Goal: Find specific page/section: Find specific page/section

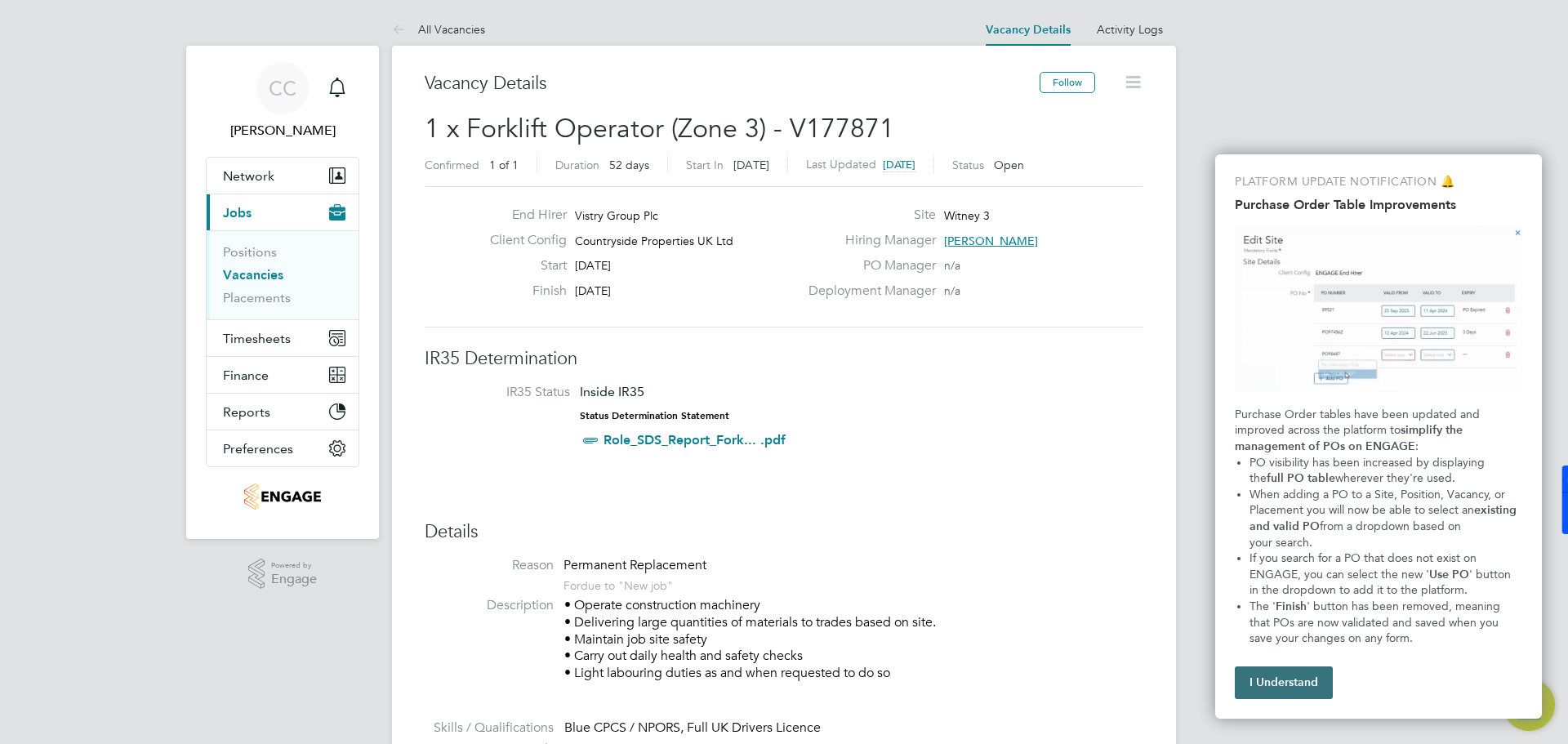
click at [1317, 690] on button "I Understand" at bounding box center [1284, 682] width 98 height 32
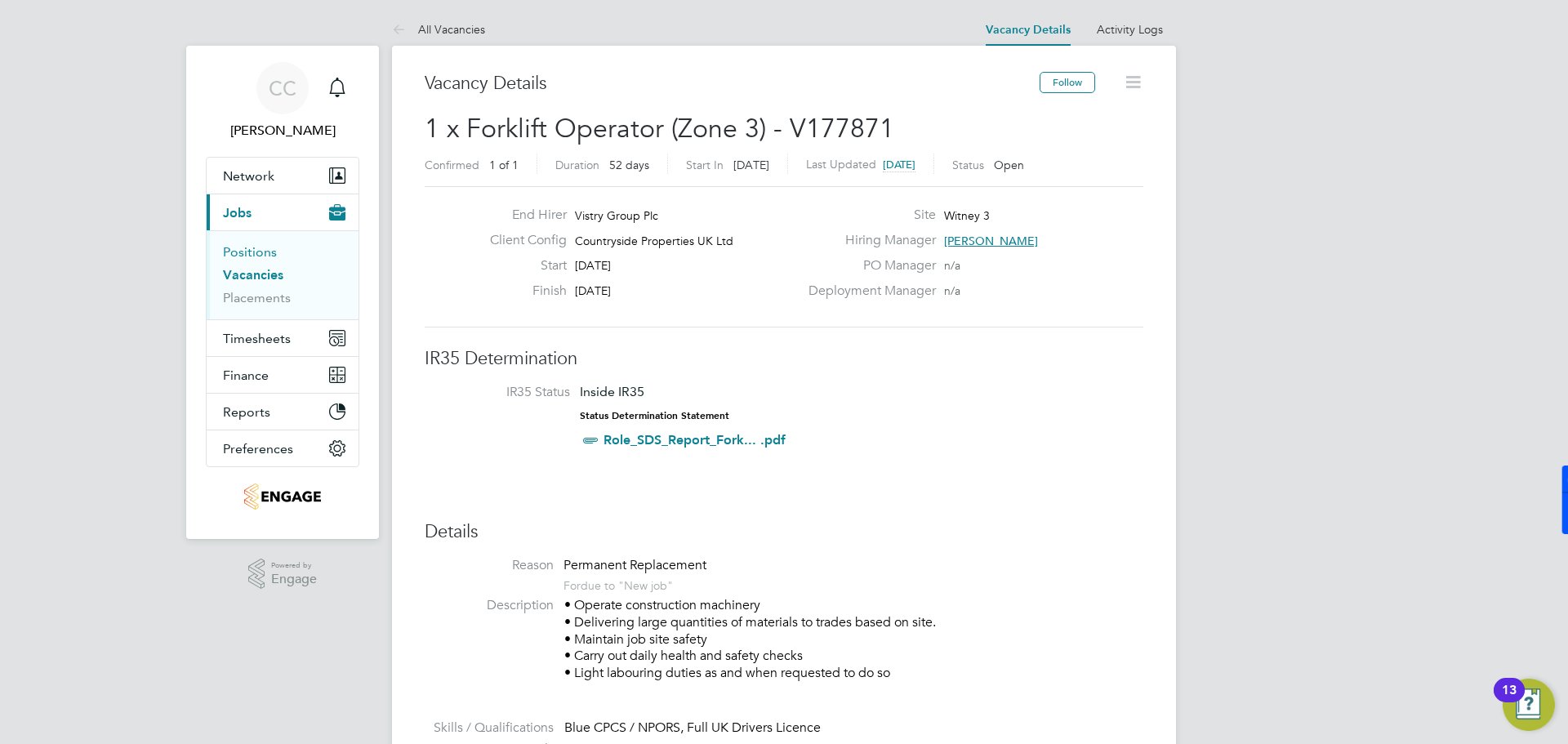
click at [249, 254] on link "Positions" at bounding box center [250, 252] width 54 height 16
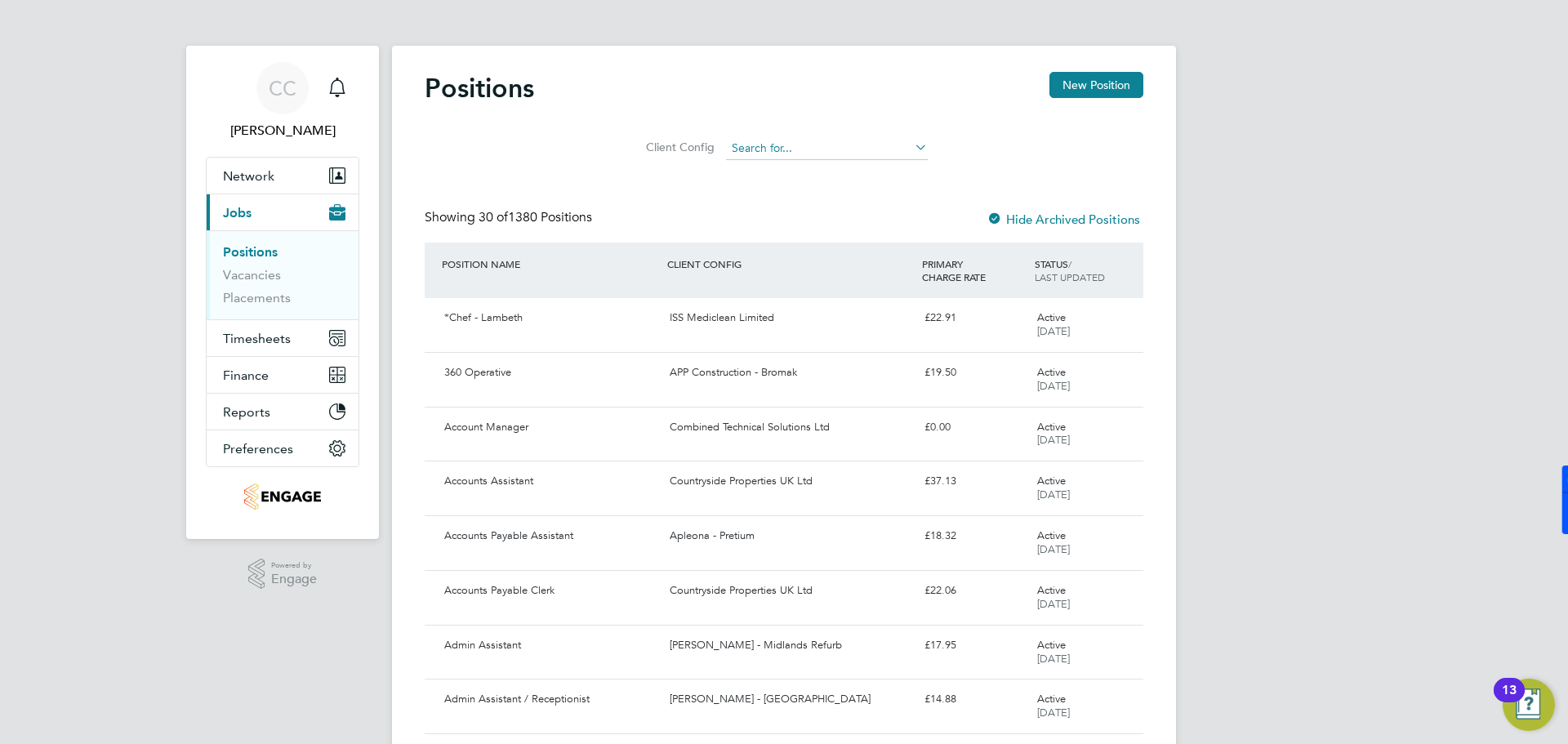
click at [796, 158] on input at bounding box center [828, 148] width 202 height 23
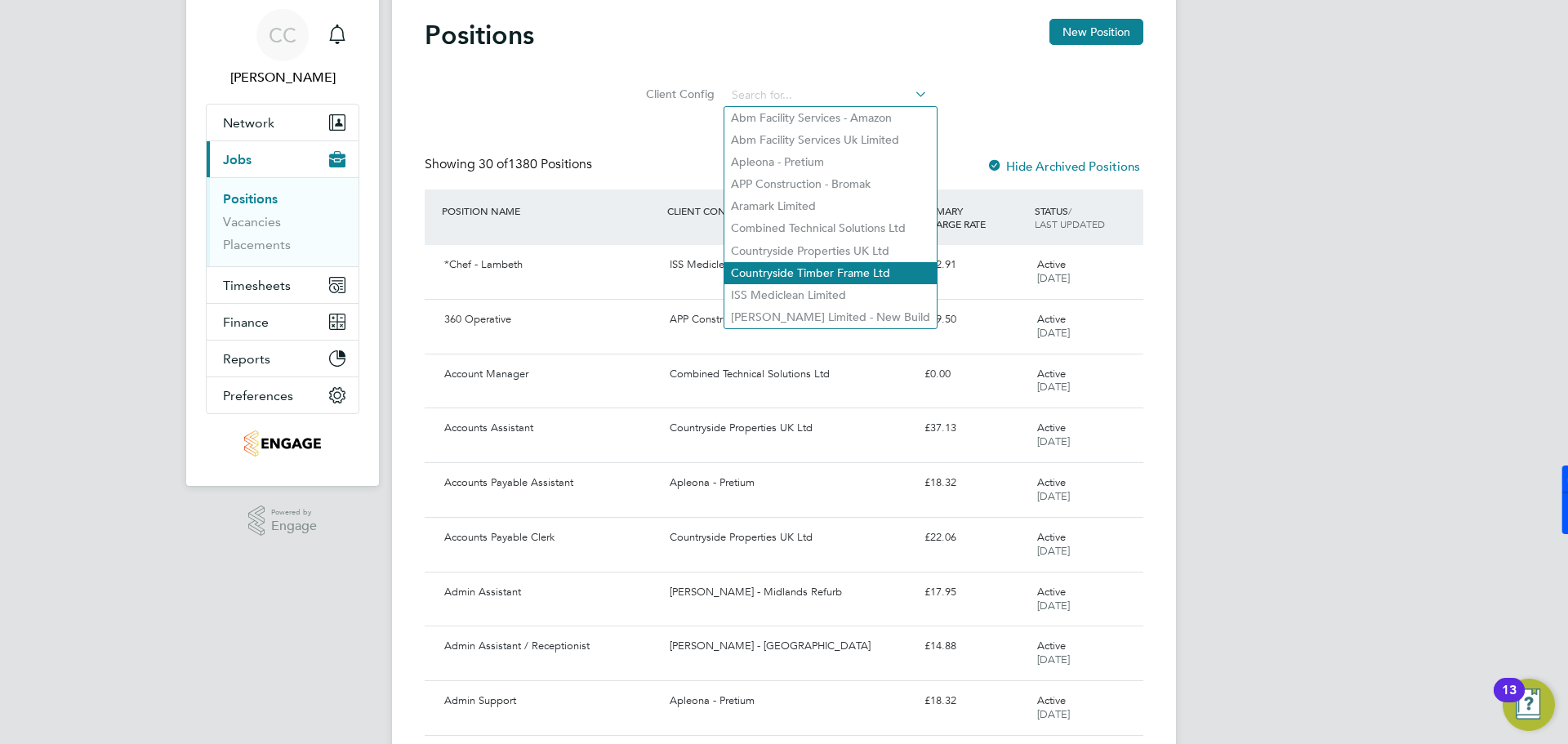
scroll to position [81, 0]
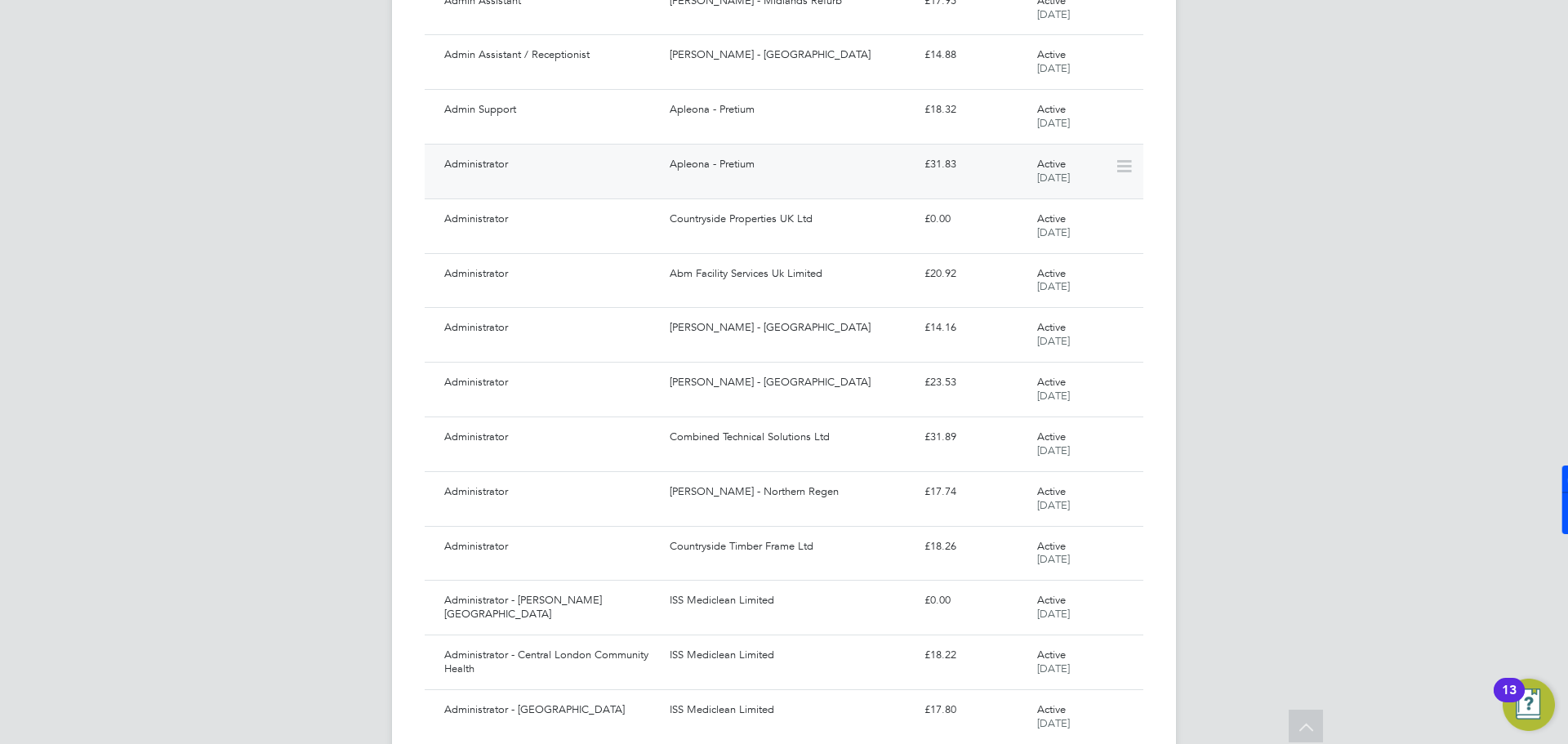
scroll to position [0, 0]
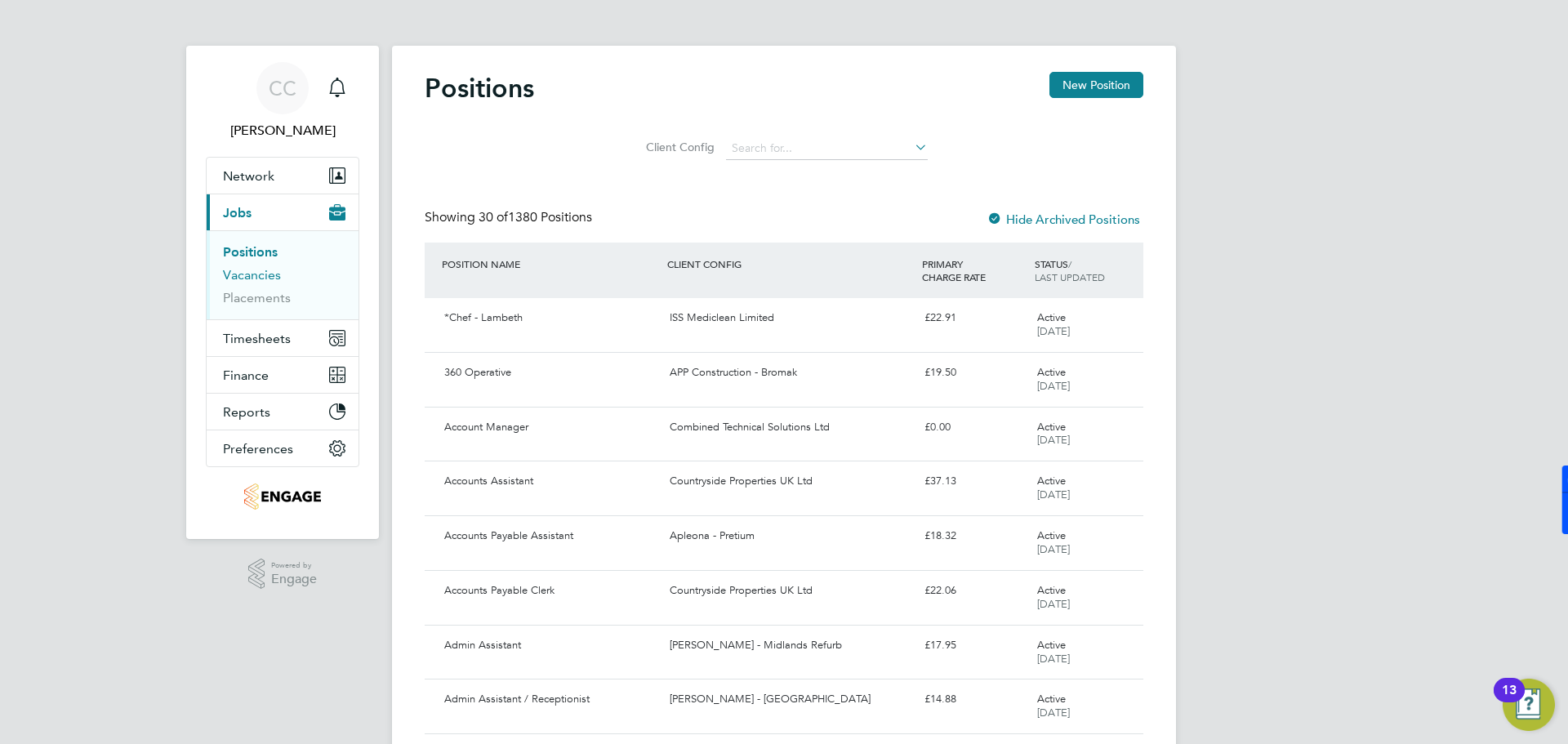
click at [258, 275] on link "Vacancies" at bounding box center [252, 275] width 58 height 16
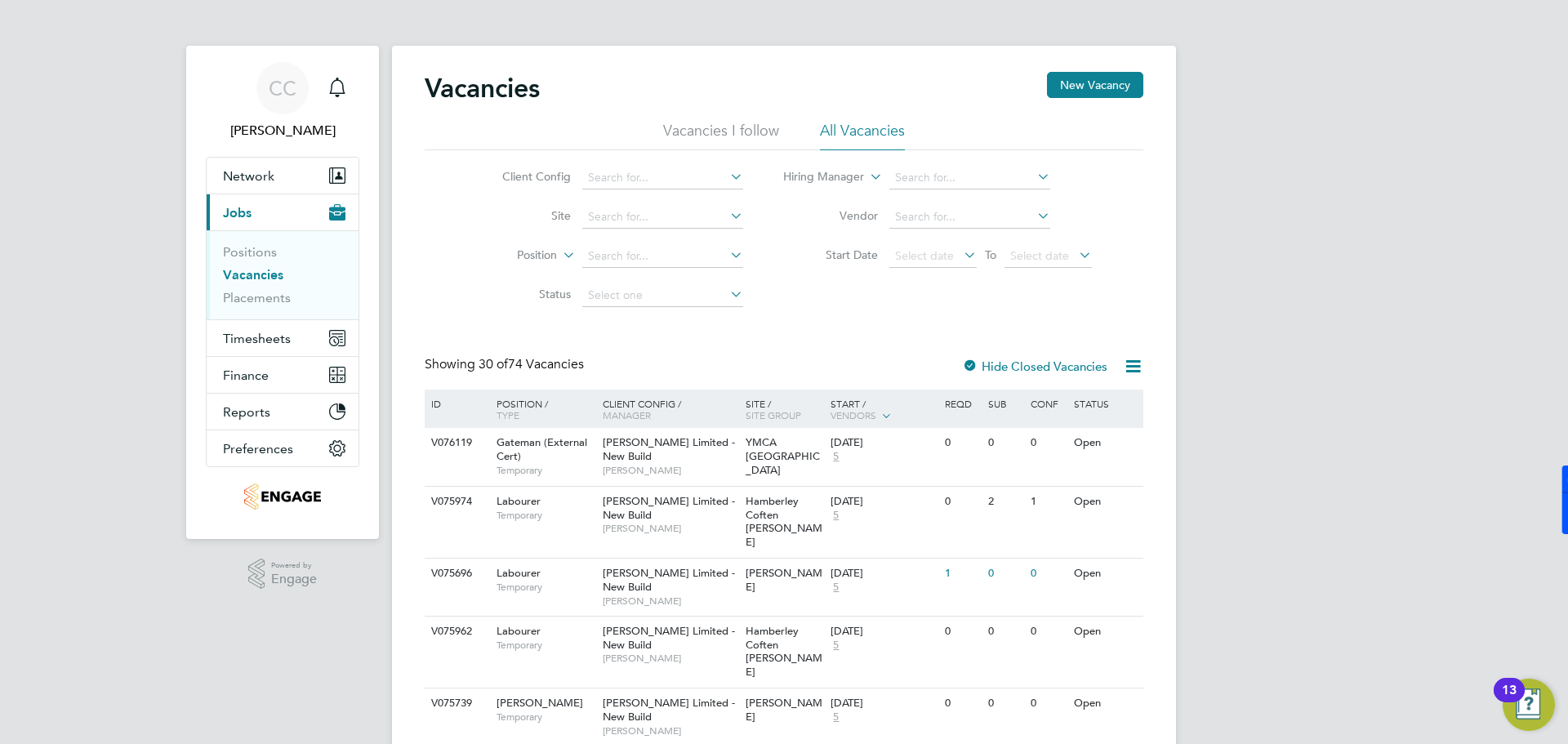
click at [727, 174] on icon at bounding box center [727, 175] width 0 height 23
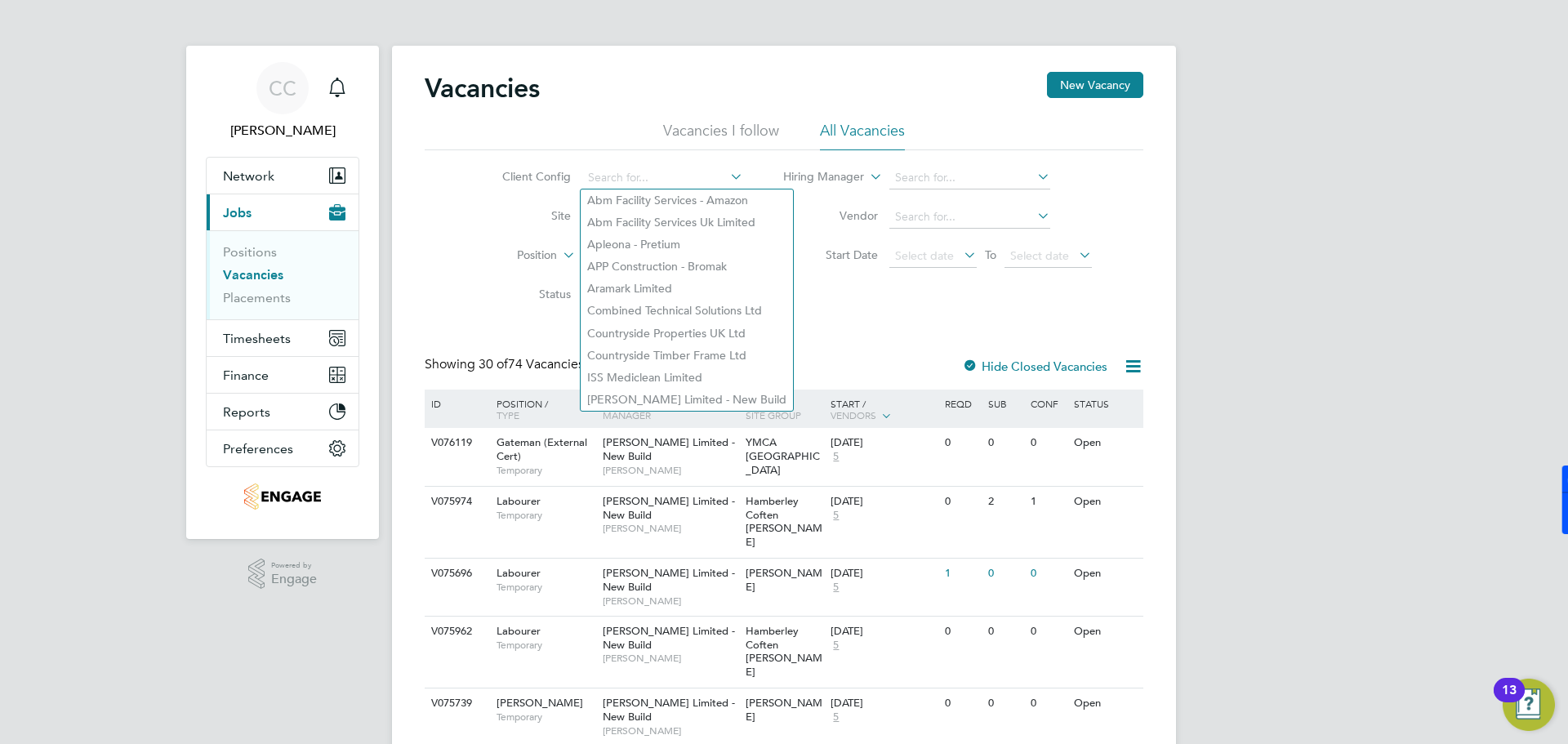
click at [849, 302] on div "Client Config Site Position Status Hiring Manager Vendor Start Date Select date…" at bounding box center [784, 232] width 719 height 164
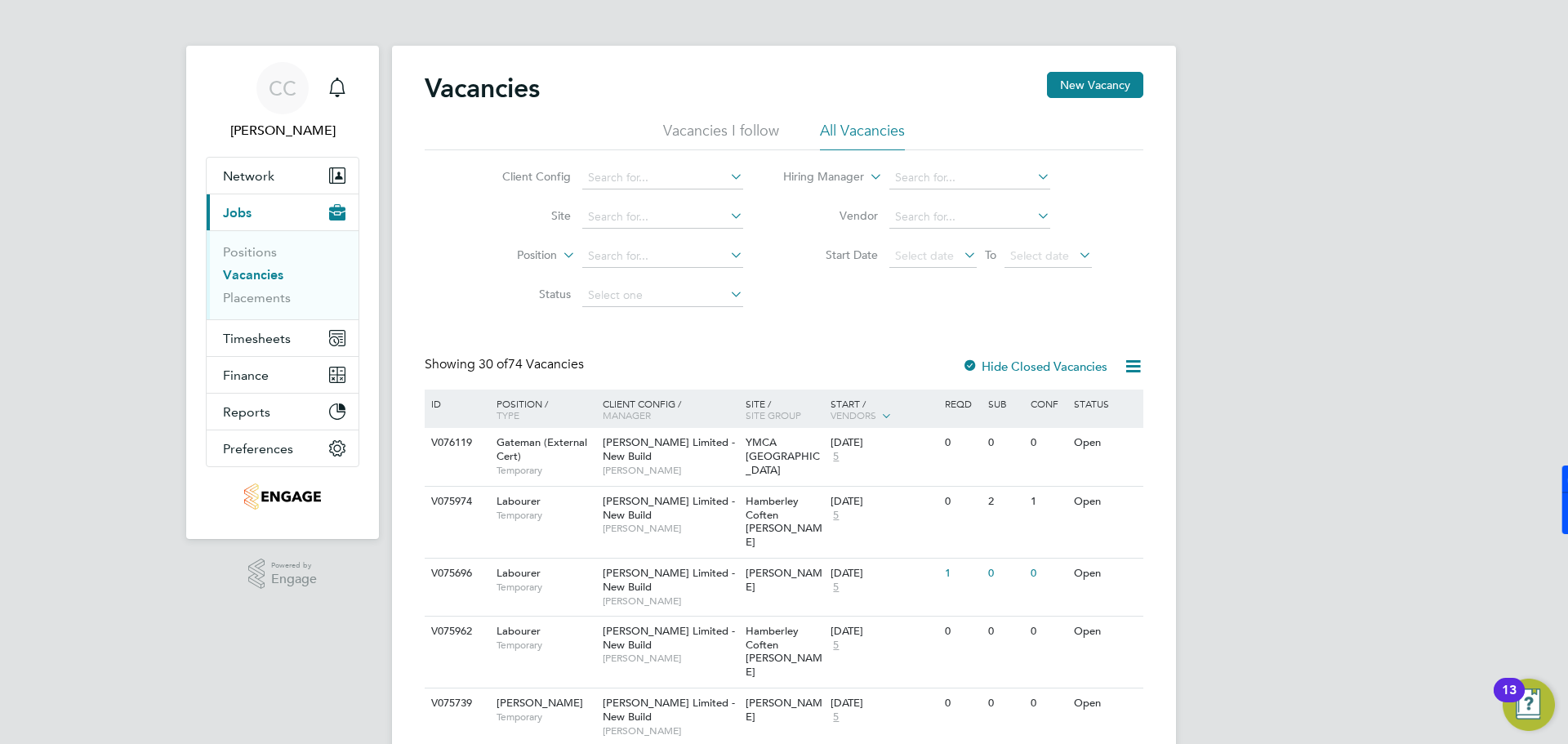
click at [727, 219] on icon at bounding box center [727, 215] width 0 height 23
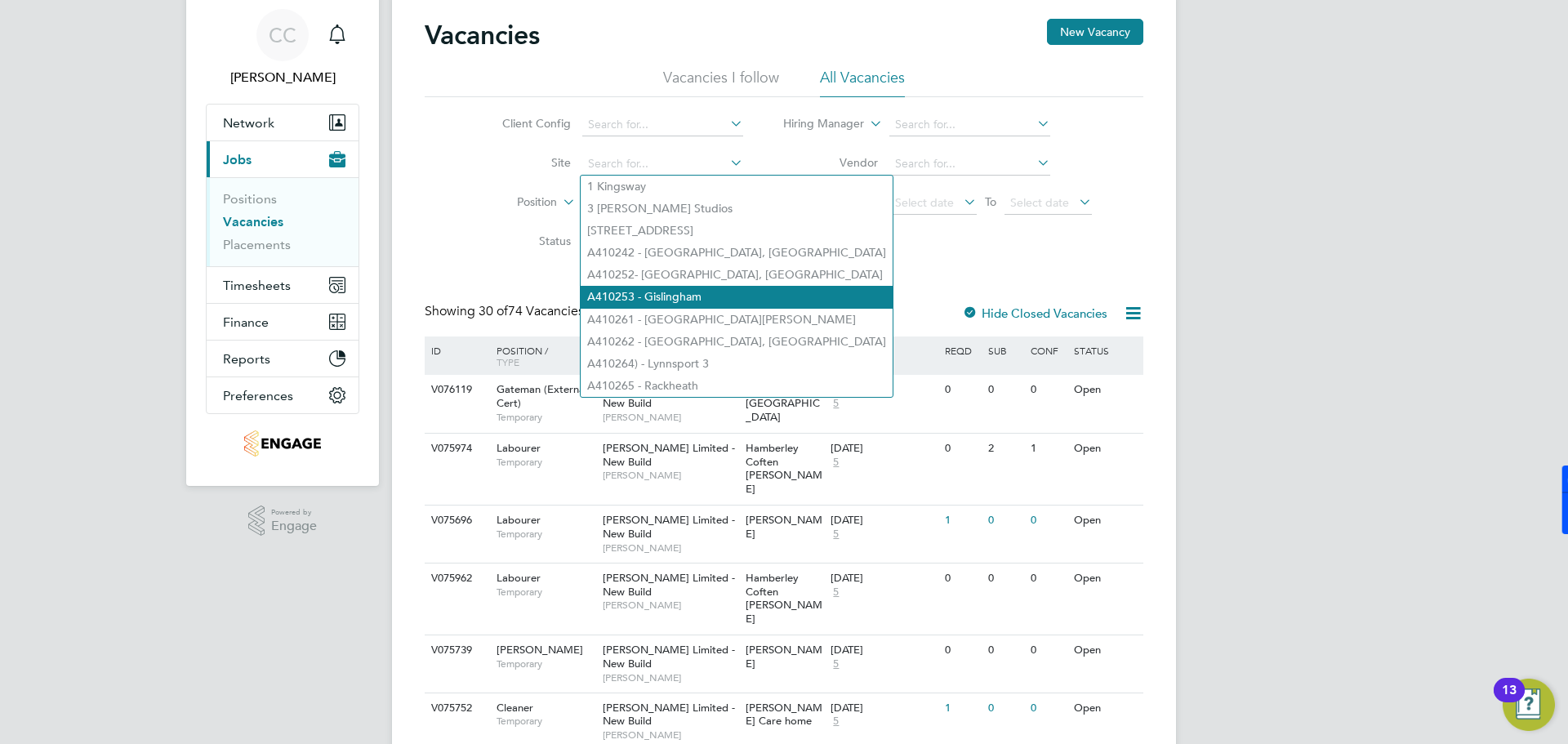
scroll to position [81, 0]
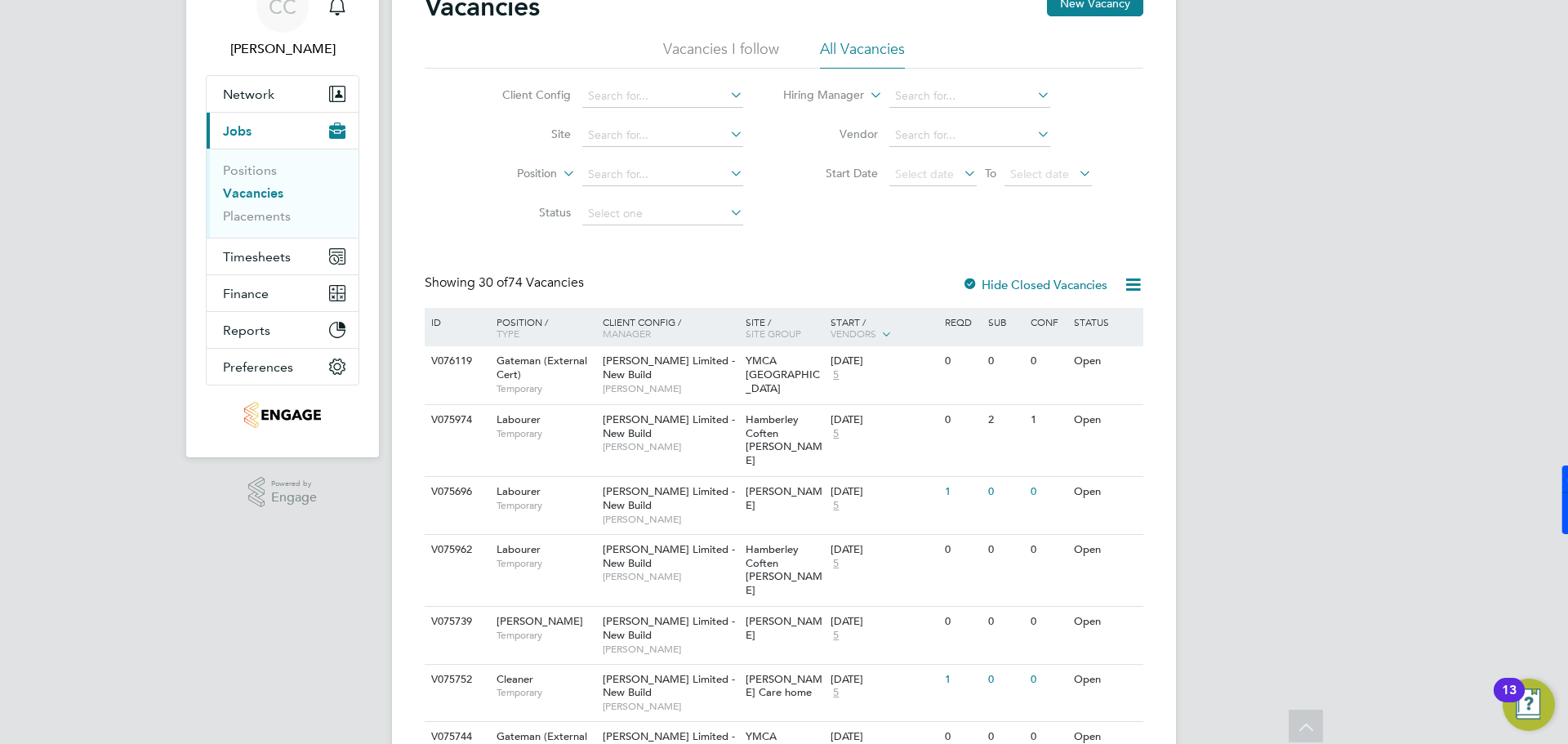
click at [727, 181] on icon at bounding box center [727, 172] width 0 height 23
click at [559, 173] on icon at bounding box center [559, 168] width 0 height 15
drag, startPoint x: 567, startPoint y: 173, endPoint x: 647, endPoint y: 172, distance: 80.0
click at [559, 173] on icon at bounding box center [559, 168] width 0 height 15
click at [647, 172] on input at bounding box center [663, 174] width 161 height 23
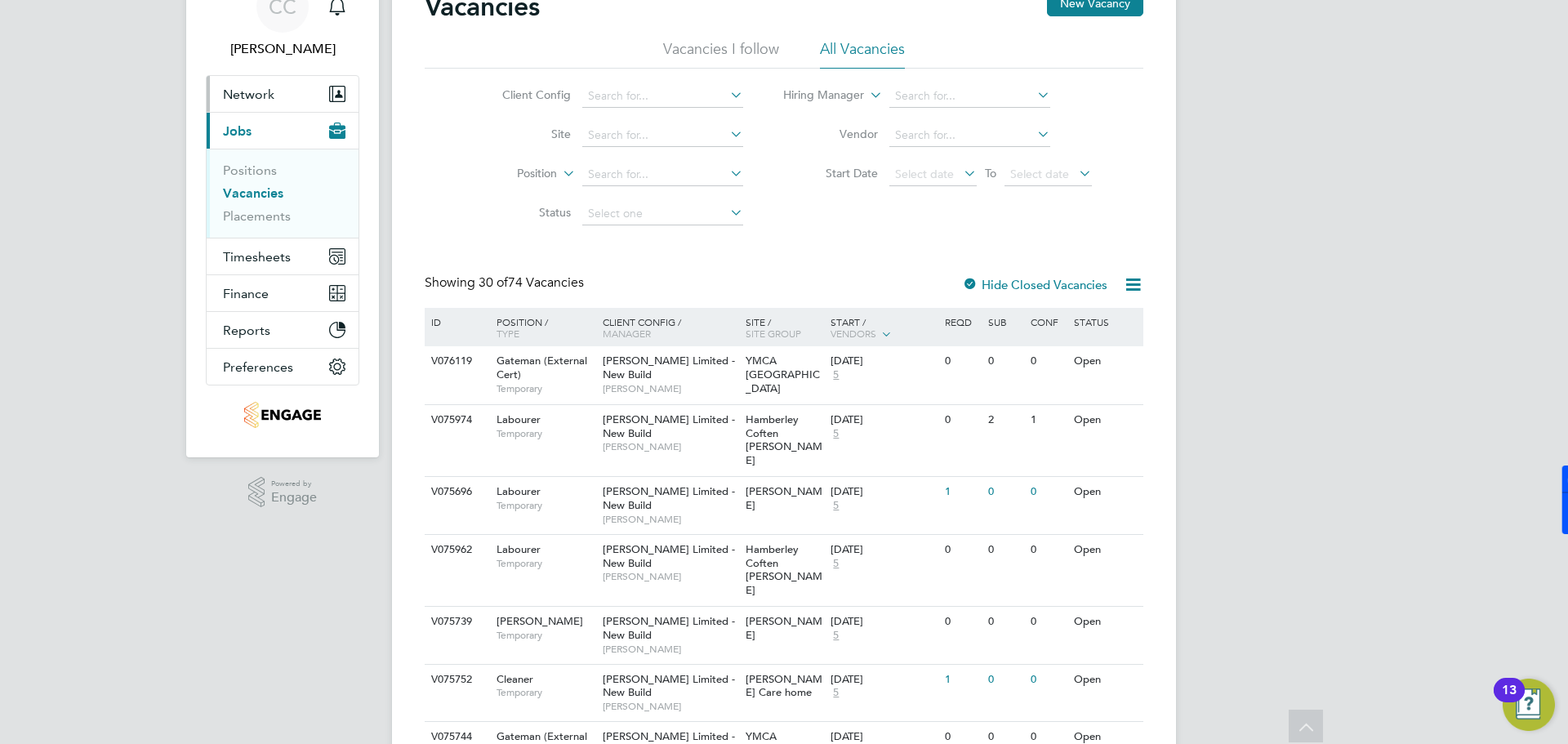
click at [263, 101] on span "Network" at bounding box center [249, 94] width 52 height 16
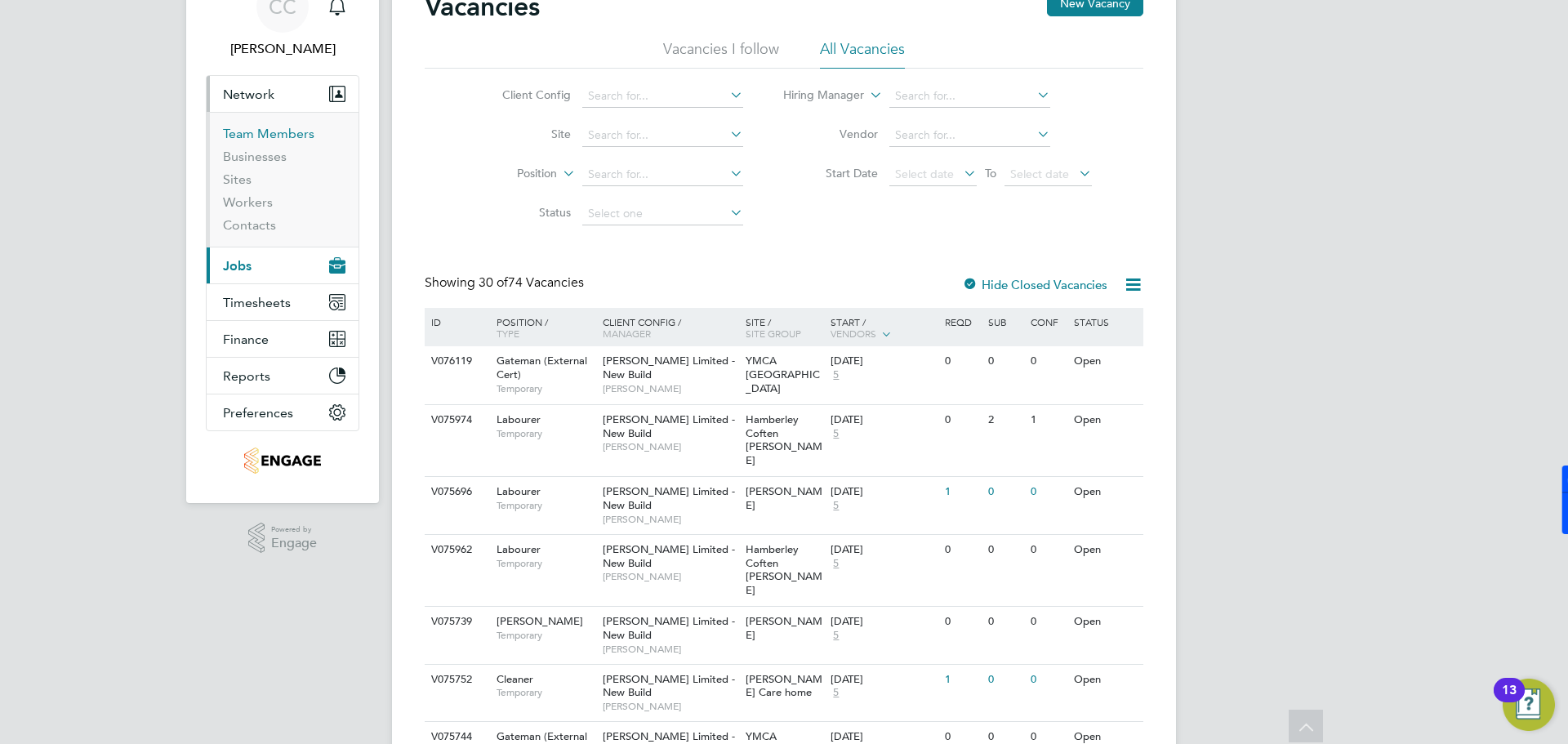
click at [269, 136] on link "Team Members" at bounding box center [268, 133] width 91 height 16
